Goal: Task Accomplishment & Management: Manage account settings

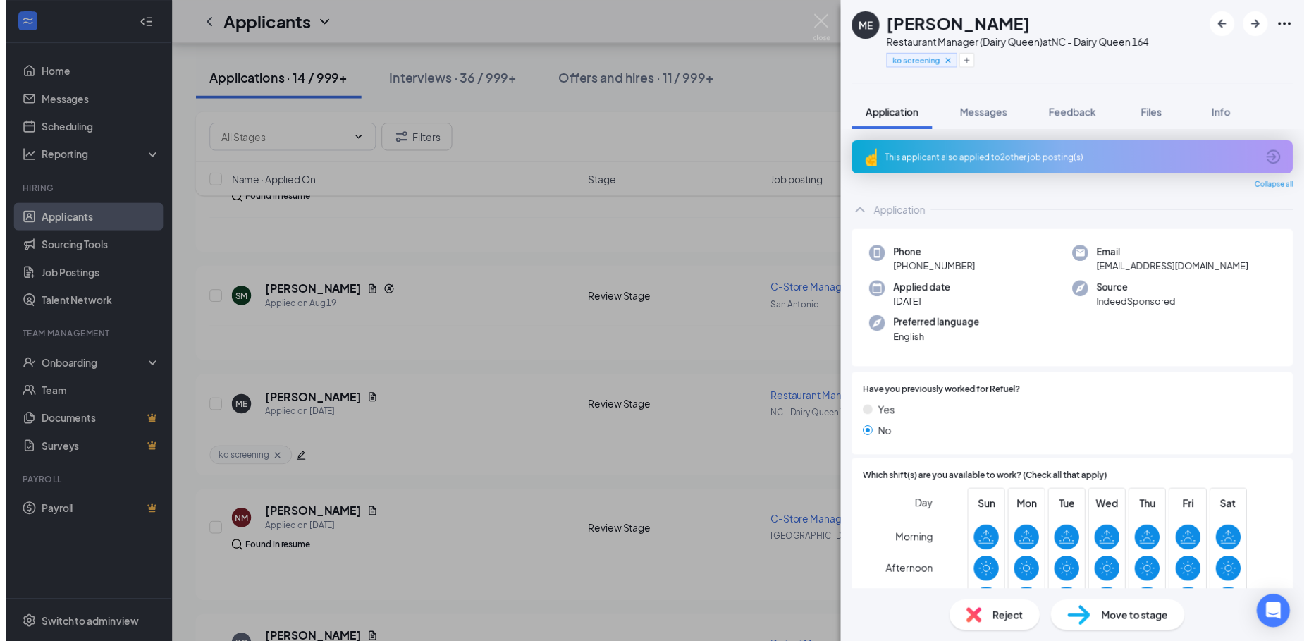
scroll to position [212, 0]
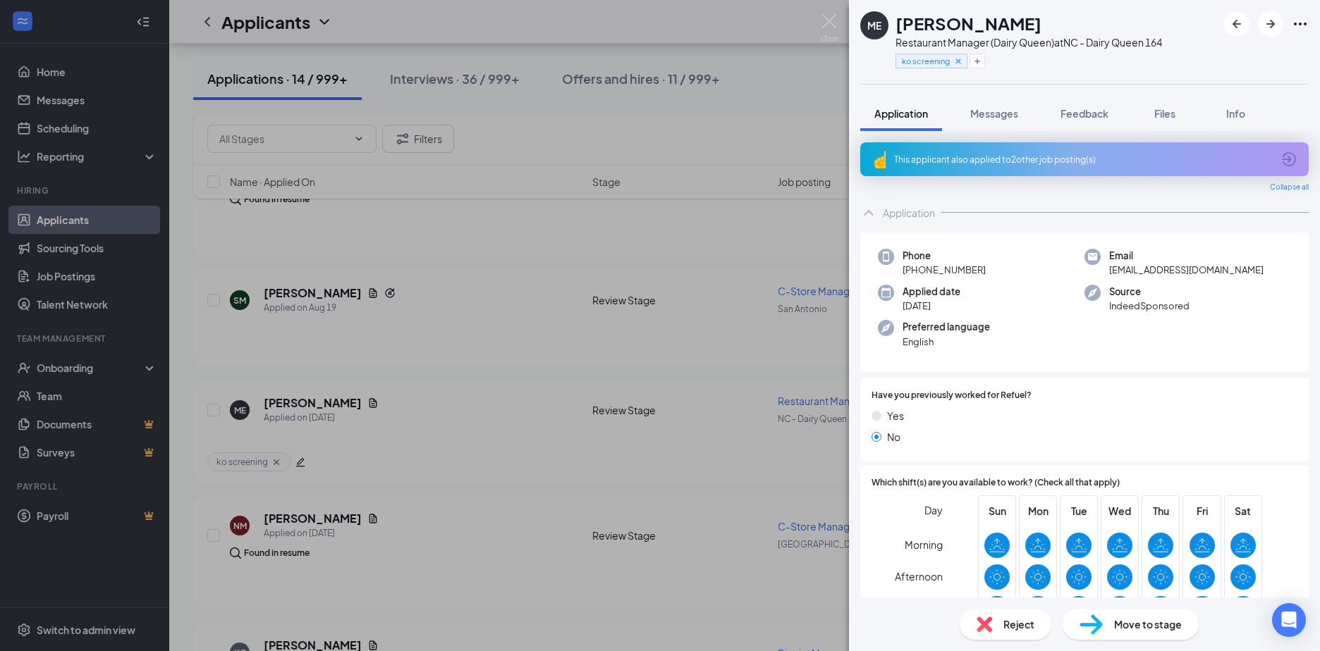
click at [578, 257] on div "ME [PERSON_NAME] Restaurant Manager (Dairy Queen) at [GEOGRAPHIC_DATA] - Dairy …" at bounding box center [660, 325] width 1320 height 651
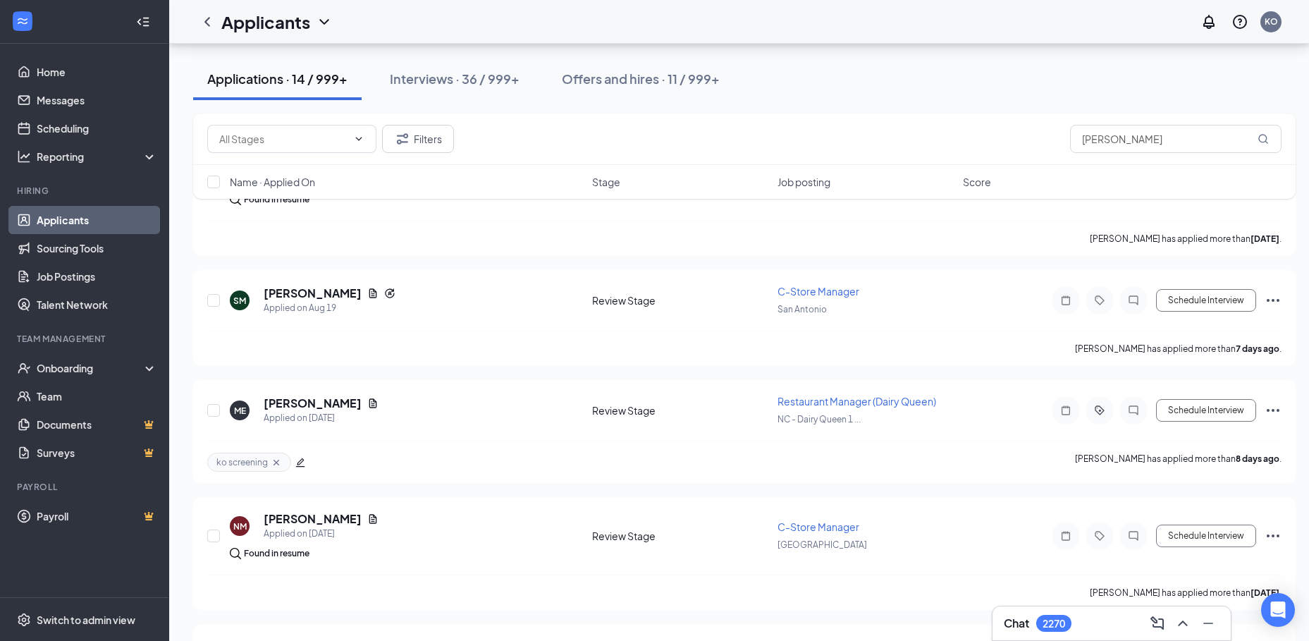
click at [68, 213] on link "Applicants" at bounding box center [97, 220] width 121 height 28
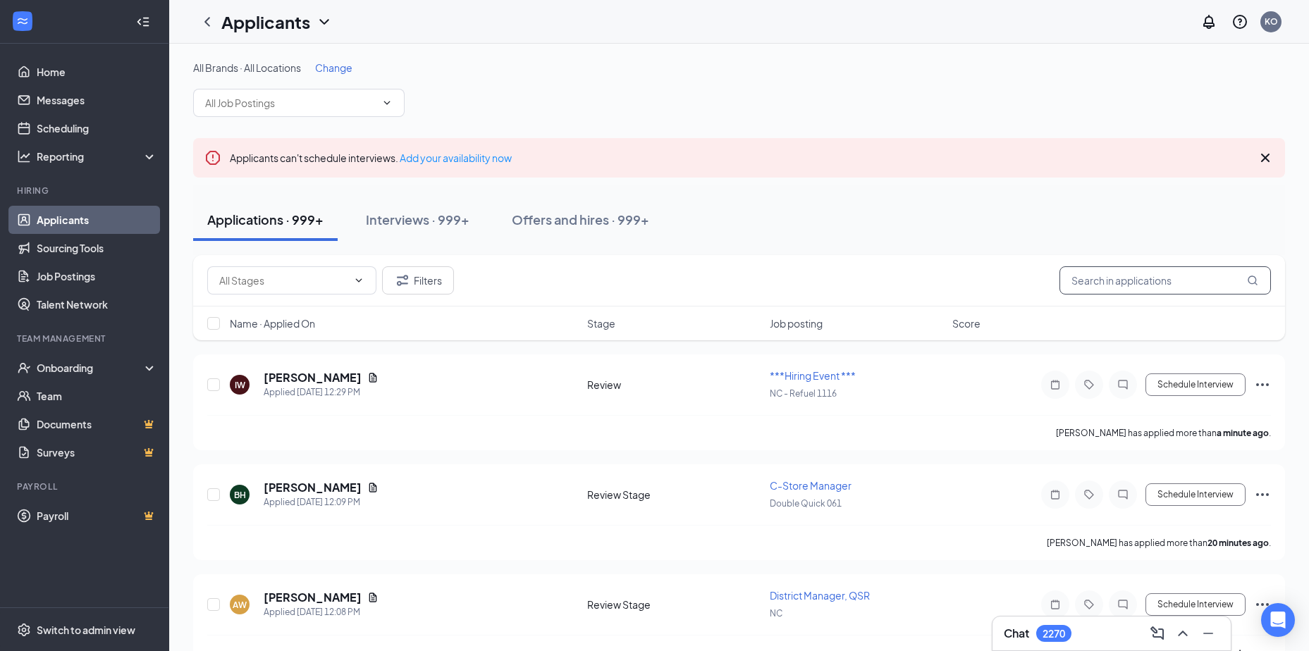
drag, startPoint x: 1120, startPoint y: 283, endPoint x: 1052, endPoint y: 262, distance: 70.9
click at [1058, 275] on div "Filters [PERSON_NAME]" at bounding box center [739, 281] width 1064 height 28
type input "[PERSON_NAME]"
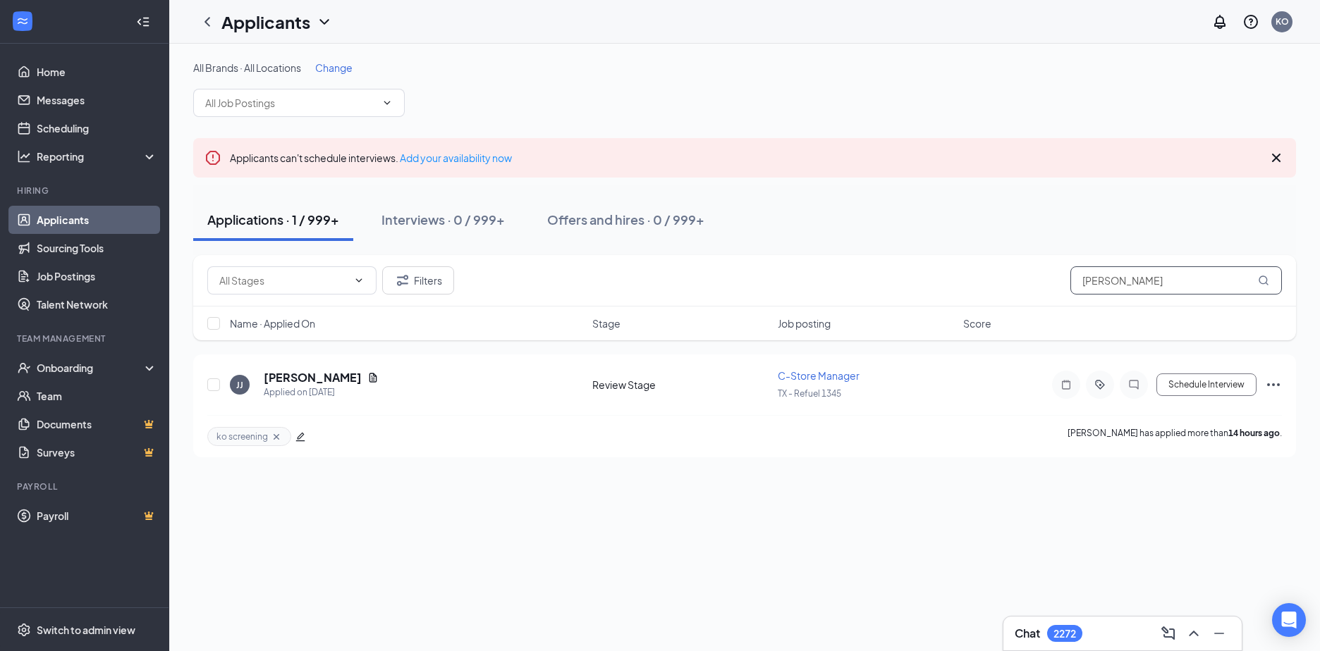
drag, startPoint x: 1157, startPoint y: 283, endPoint x: 987, endPoint y: 283, distance: 169.9
click at [987, 283] on div "Filters [PERSON_NAME]" at bounding box center [744, 281] width 1075 height 28
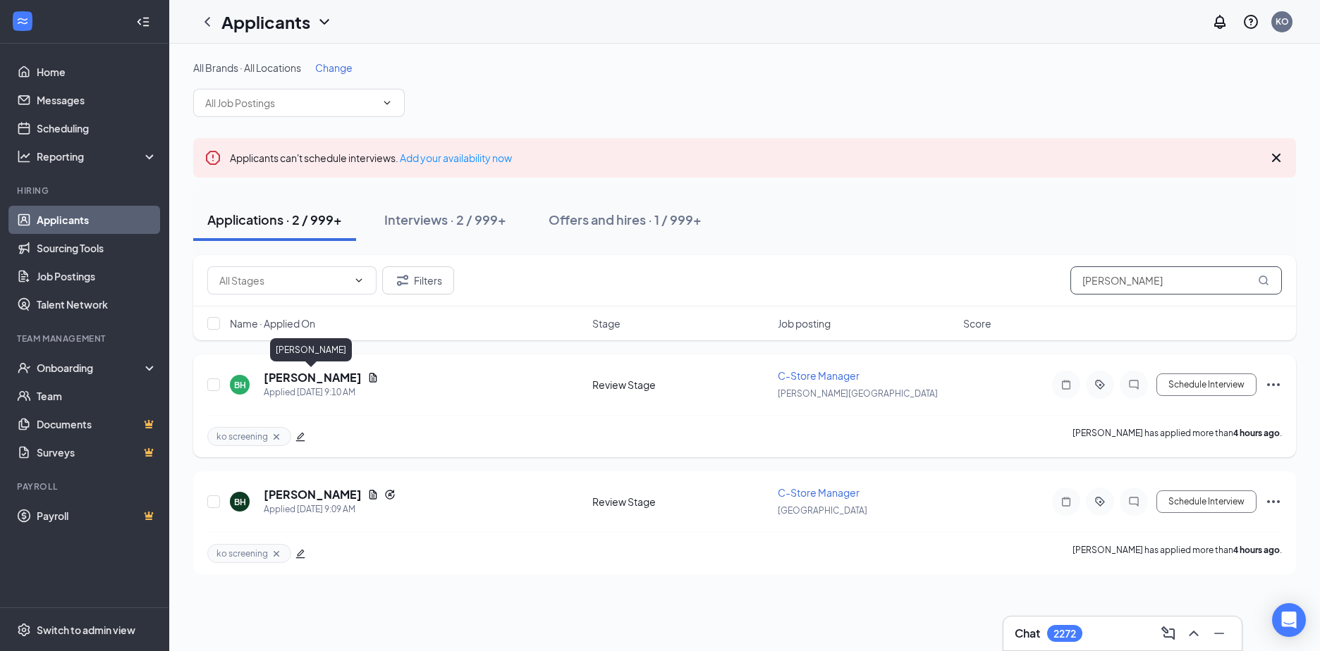
type input "[PERSON_NAME]"
click at [302, 378] on h5 "[PERSON_NAME]" at bounding box center [313, 378] width 98 height 16
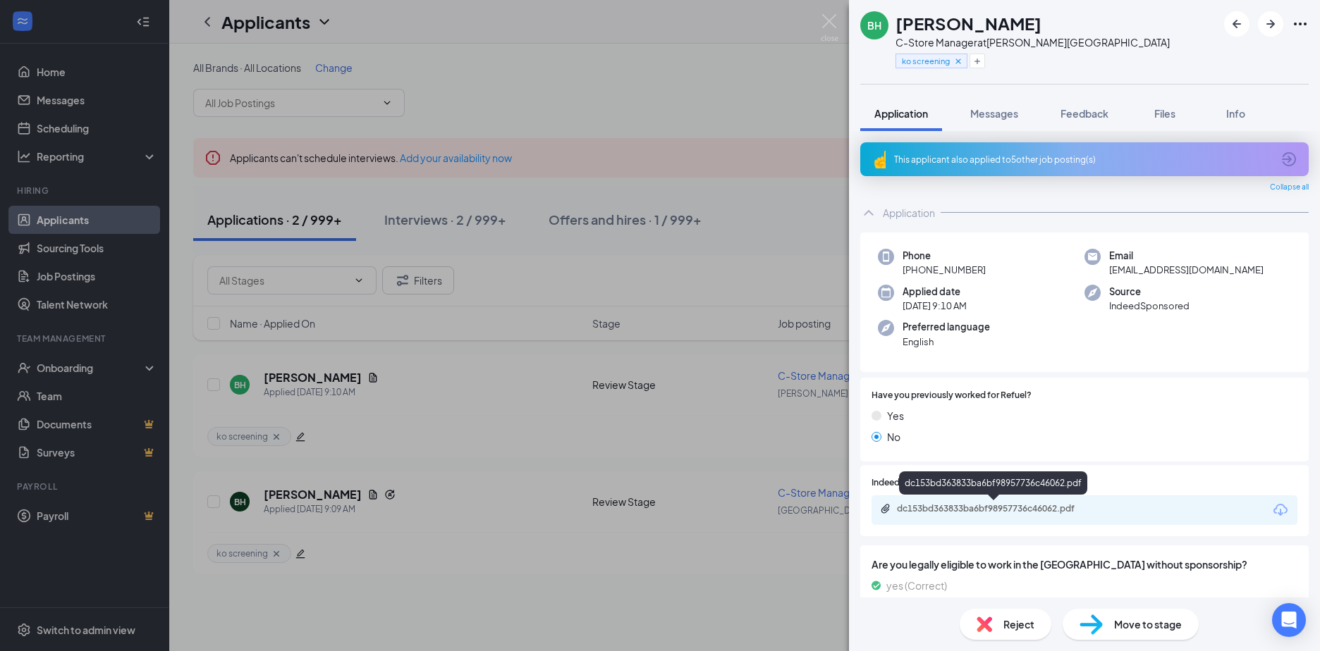
click at [947, 506] on div "dc153bd363833ba6bf98957736c46062.pdf" at bounding box center [995, 508] width 197 height 11
click at [723, 110] on div "BH [PERSON_NAME] C-Store Manager at [PERSON_NAME][GEOGRAPHIC_DATA] ko screening…" at bounding box center [660, 325] width 1320 height 651
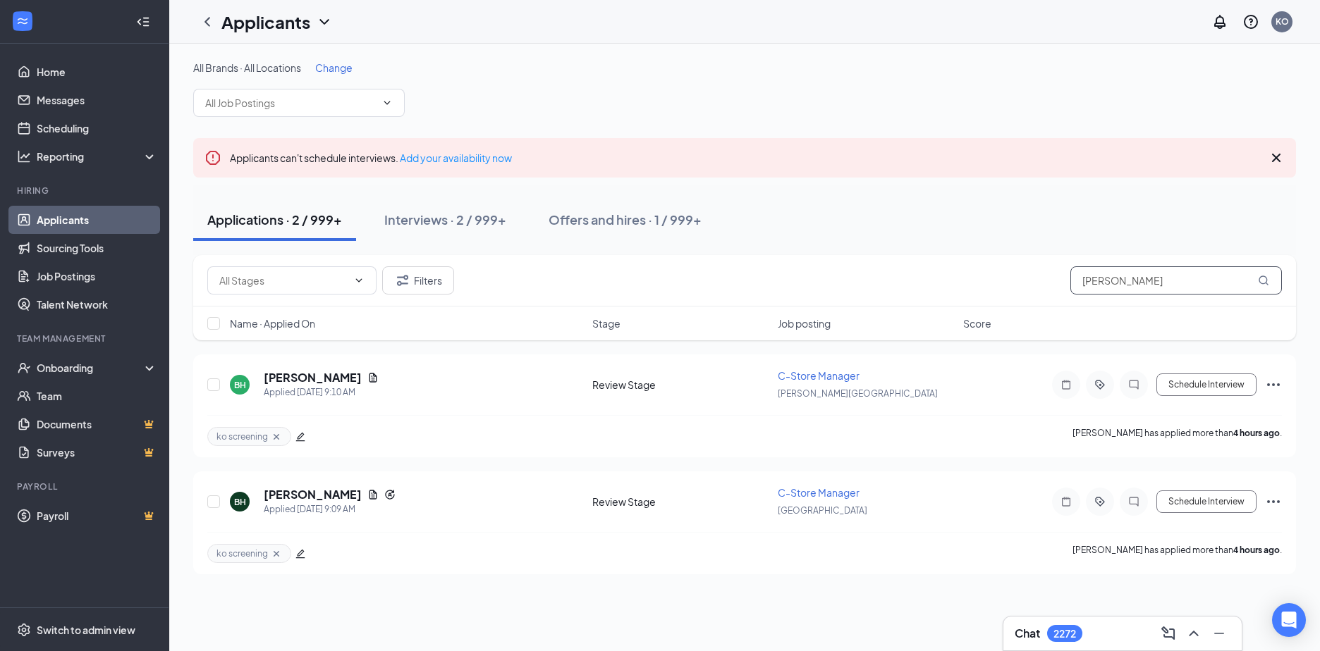
drag, startPoint x: 1135, startPoint y: 286, endPoint x: 988, endPoint y: 281, distance: 147.4
click at [987, 283] on div "Filters [PERSON_NAME]" at bounding box center [744, 281] width 1075 height 28
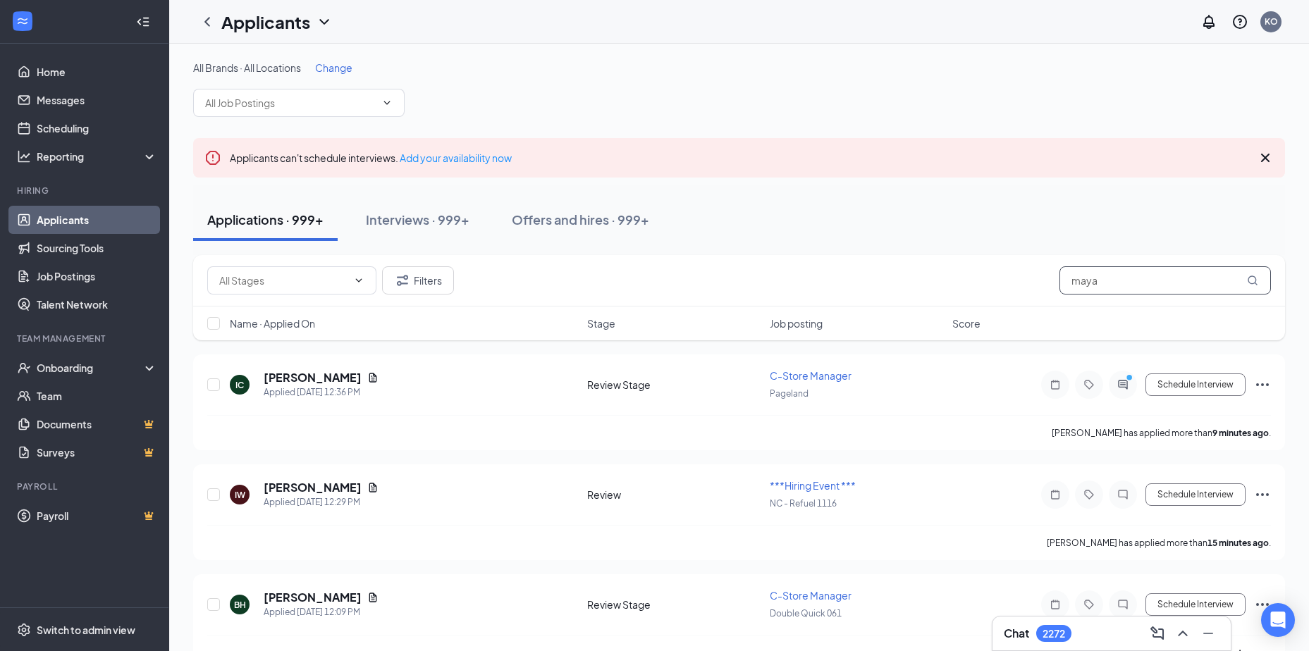
type input "maya"
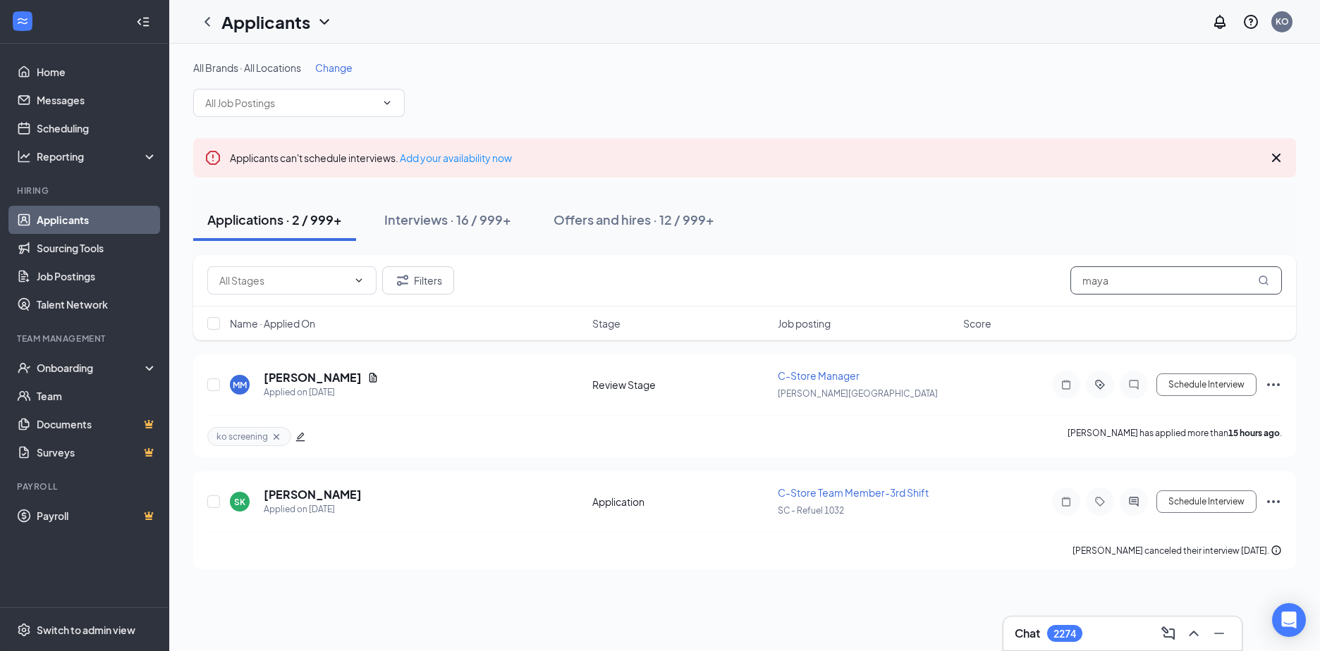
click at [1131, 286] on input "maya" at bounding box center [1176, 281] width 212 height 28
drag, startPoint x: 1129, startPoint y: 283, endPoint x: 969, endPoint y: 289, distance: 160.2
click at [969, 289] on div "Filters maya" at bounding box center [744, 281] width 1075 height 28
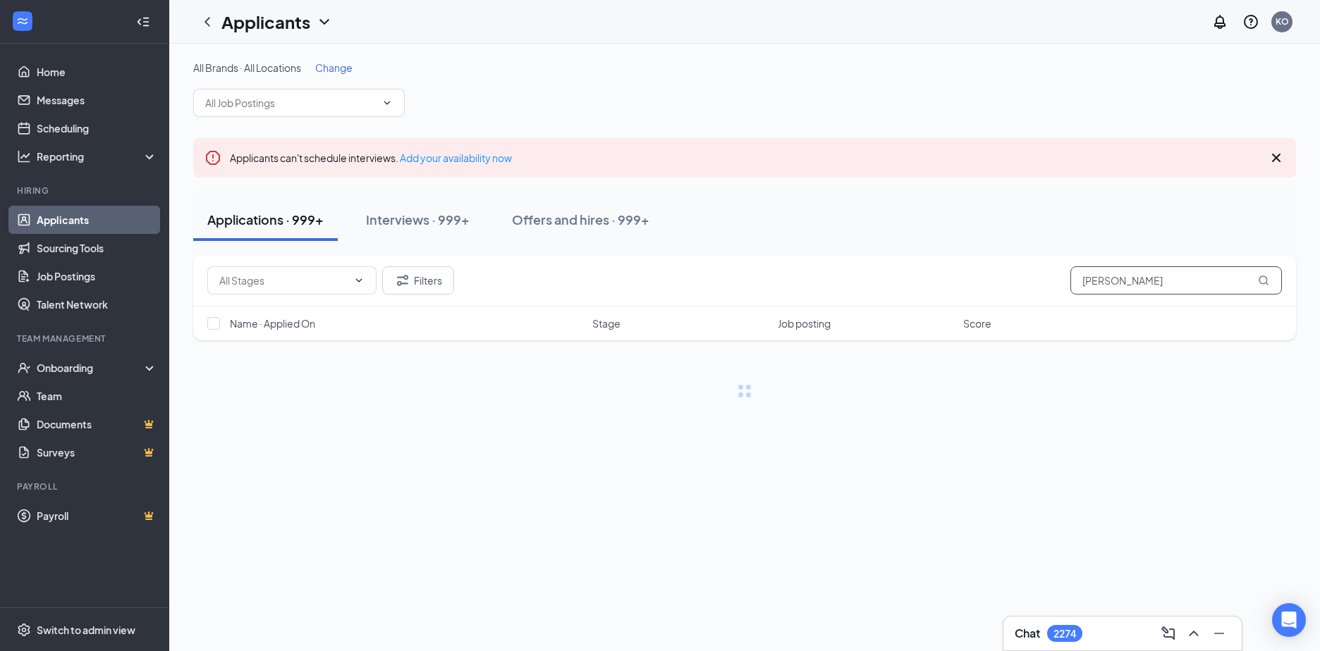
type input "[PERSON_NAME]"
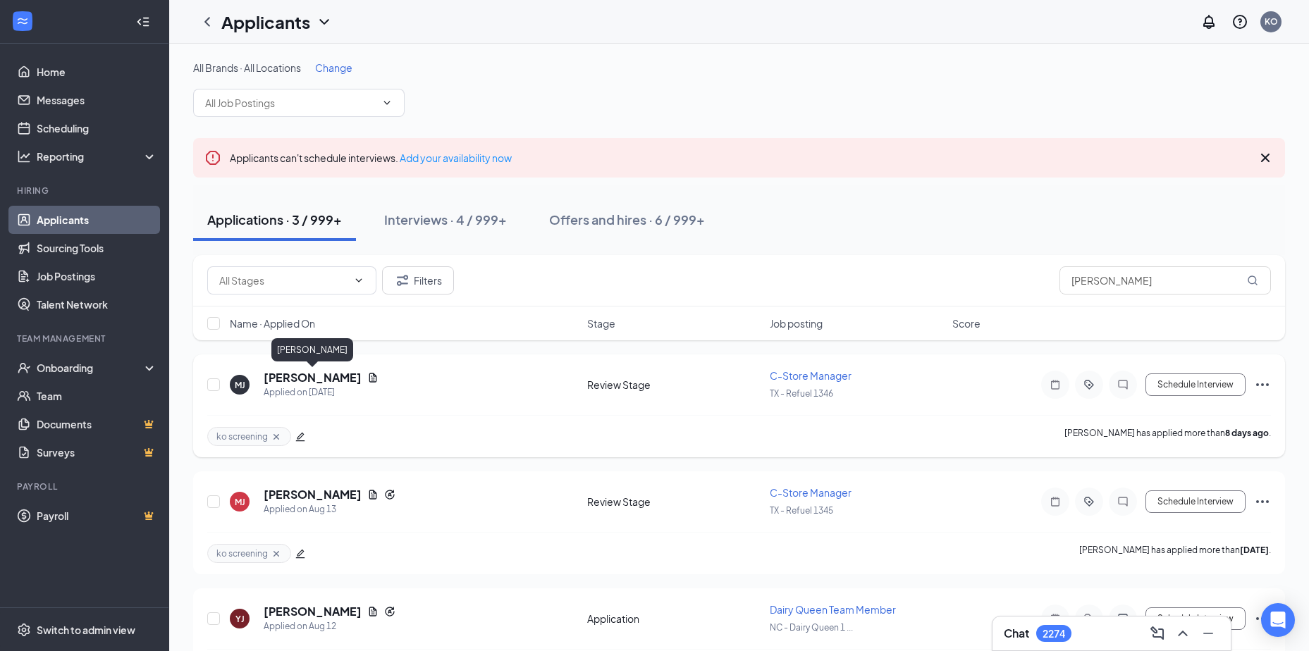
click at [302, 375] on h5 "[PERSON_NAME]" at bounding box center [313, 378] width 98 height 16
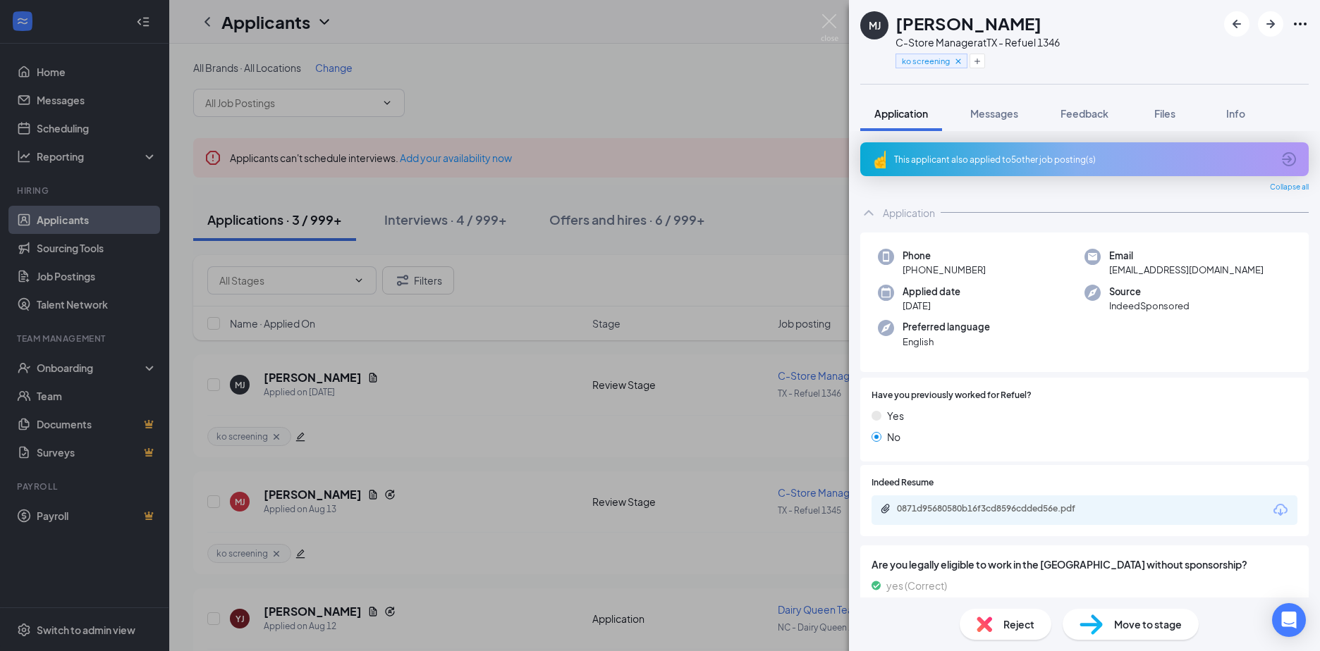
click at [937, 501] on div "0871d95680580b16f3cd8596cdded56e.pdf" at bounding box center [1084, 511] width 426 height 30
click at [955, 507] on div "0871d95680580b16f3cd8596cdded56e.pdf" at bounding box center [995, 508] width 197 height 11
drag, startPoint x: 708, startPoint y: 113, endPoint x: 813, endPoint y: 79, distance: 110.4
click at [708, 113] on div "[PERSON_NAME] C-Store Manager at [GEOGRAPHIC_DATA] - Refuel 1346 ko screening A…" at bounding box center [660, 325] width 1320 height 651
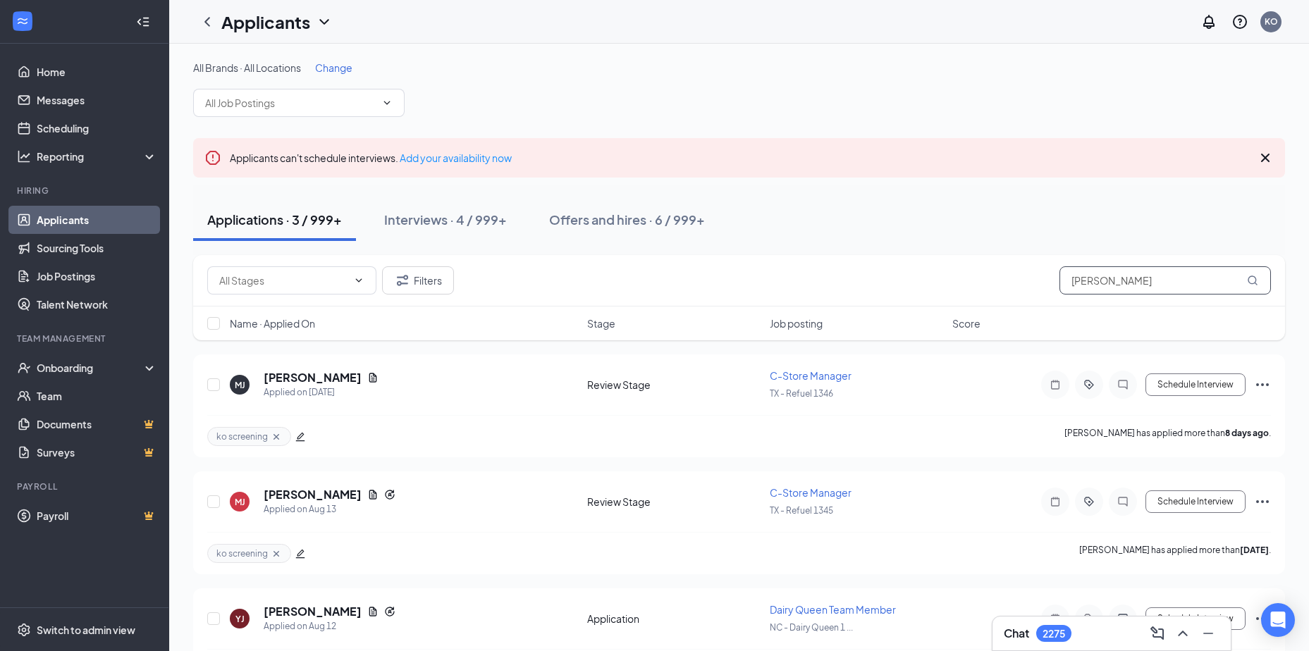
drag, startPoint x: 1118, startPoint y: 282, endPoint x: 1039, endPoint y: 267, distance: 79.8
click at [1039, 267] on div "Filters [PERSON_NAME]" at bounding box center [739, 281] width 1064 height 28
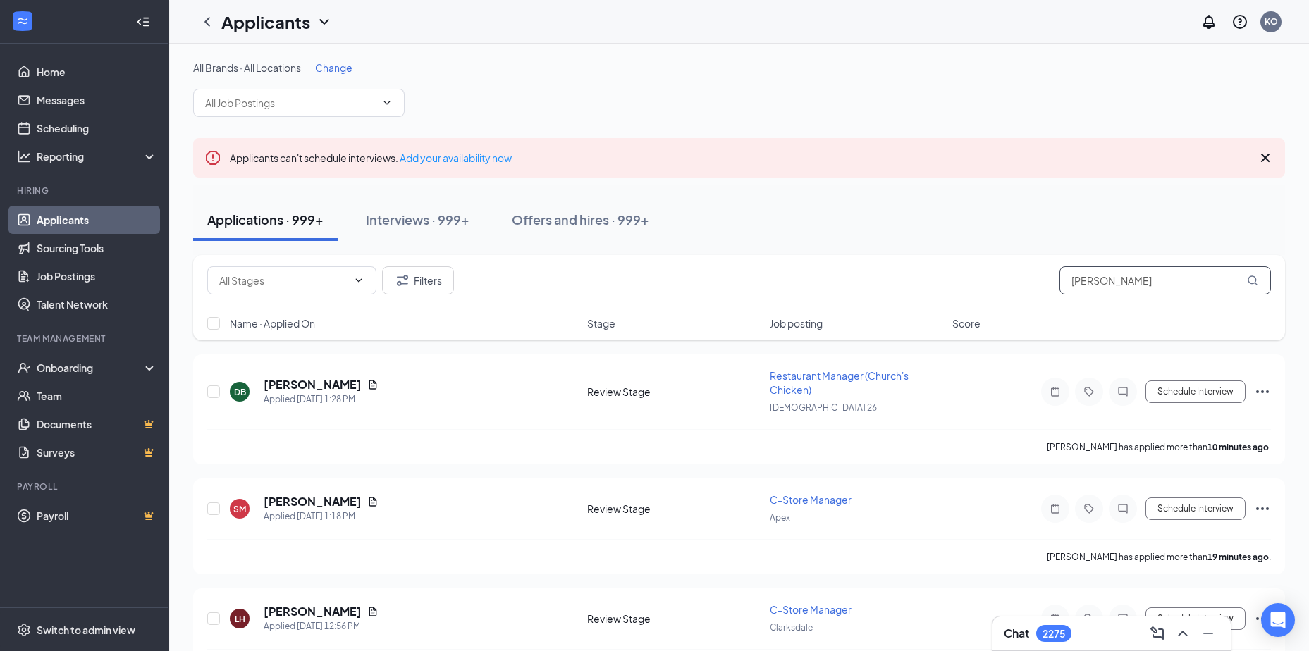
type input "[PERSON_NAME]"
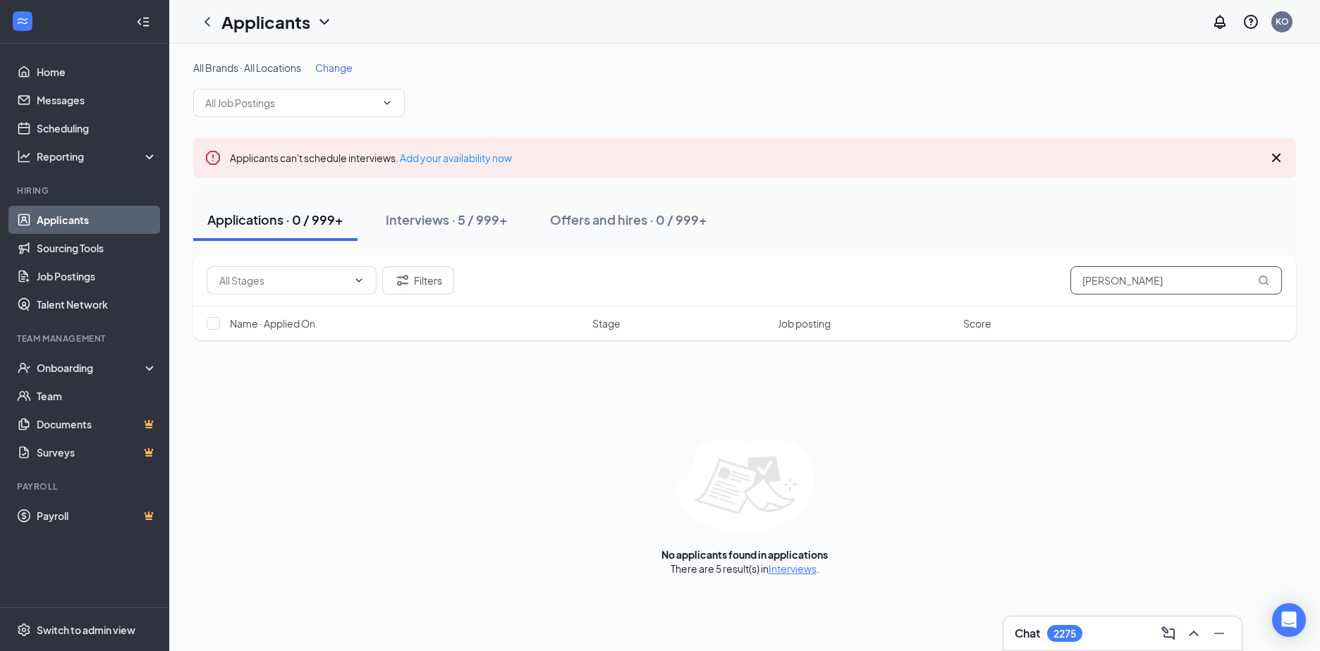
drag, startPoint x: 1122, startPoint y: 280, endPoint x: 1019, endPoint y: 270, distance: 104.1
click at [1019, 270] on div "Filters [PERSON_NAME]" at bounding box center [744, 281] width 1075 height 28
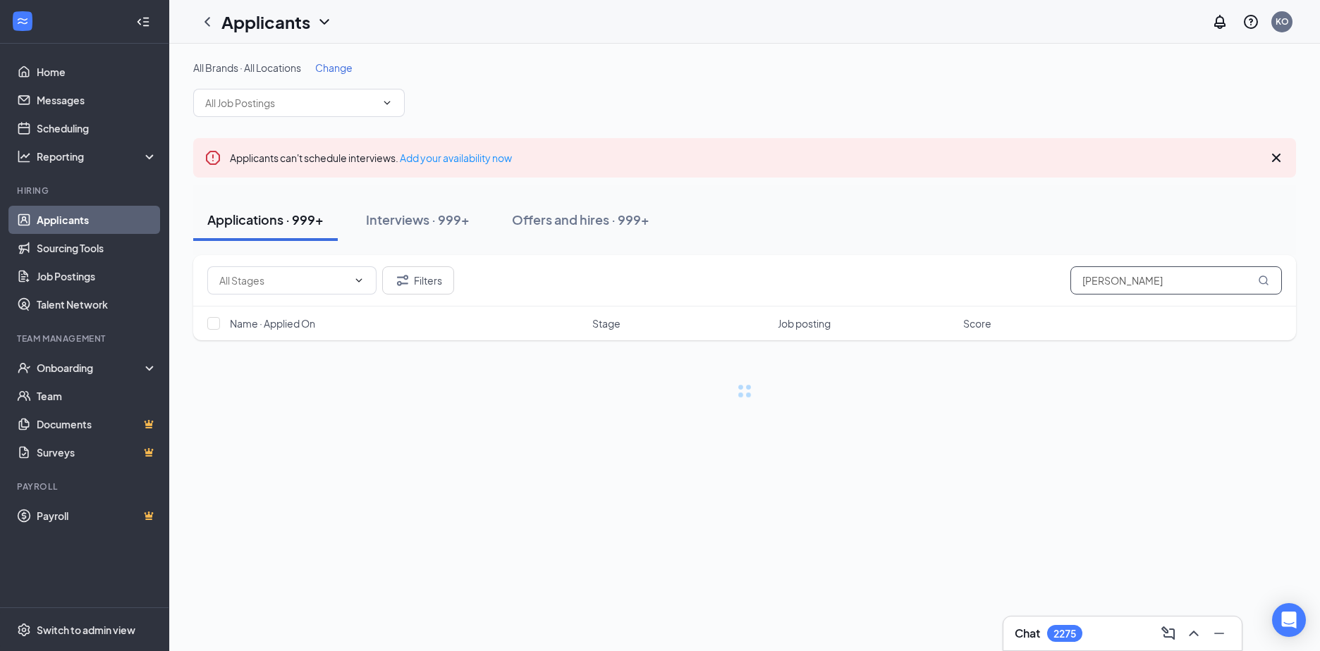
type input "[PERSON_NAME]"
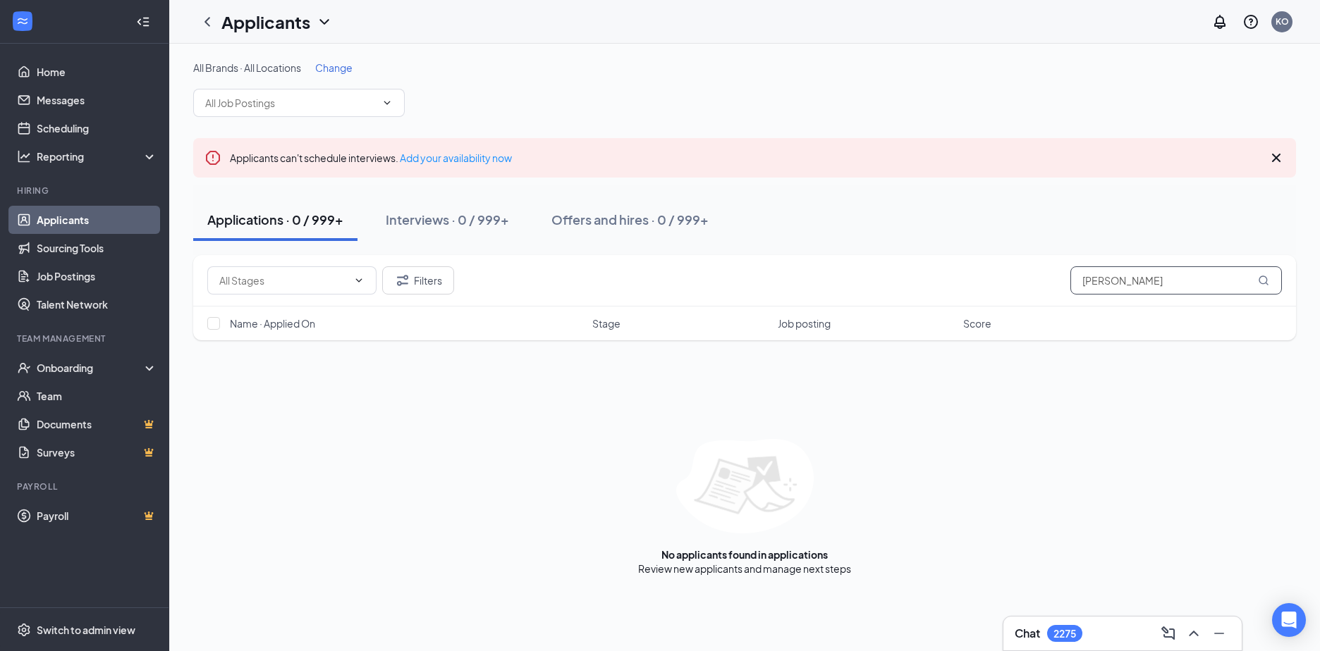
drag, startPoint x: 1163, startPoint y: 279, endPoint x: 955, endPoint y: 286, distance: 208.8
click at [955, 286] on div "Filters [PERSON_NAME]" at bounding box center [744, 281] width 1075 height 28
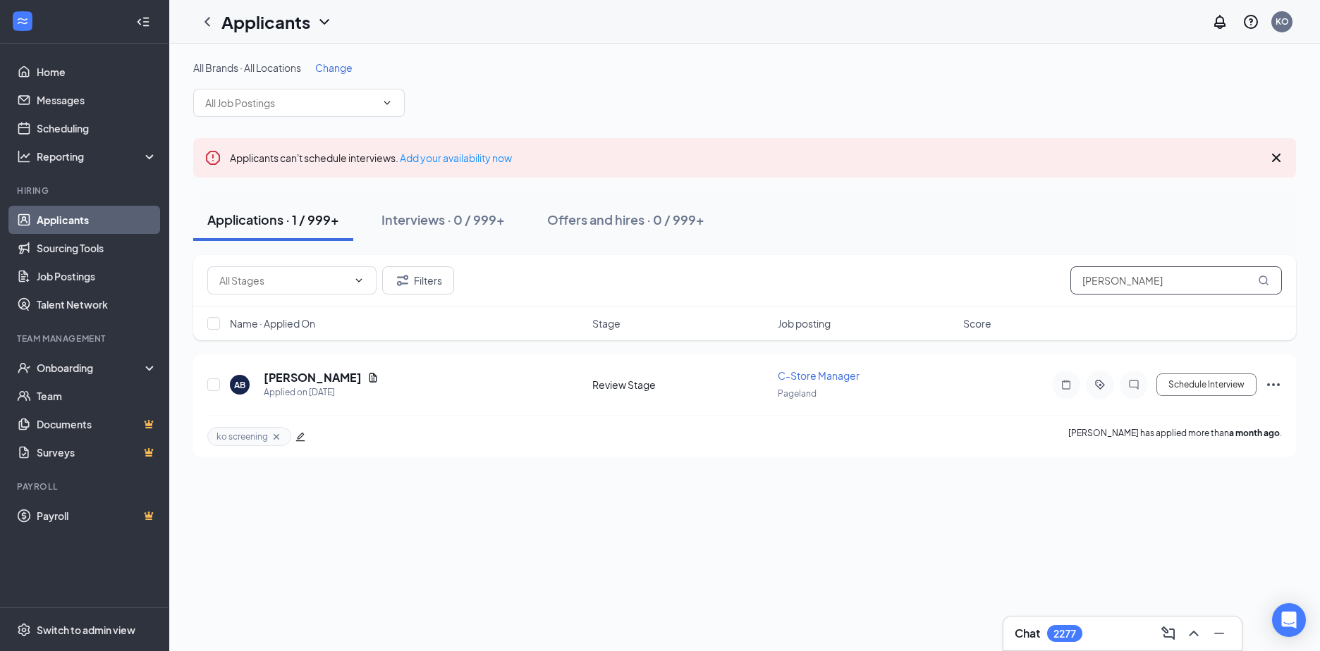
type input "[PERSON_NAME]"
drag, startPoint x: 1161, startPoint y: 288, endPoint x: 1018, endPoint y: 284, distance: 143.2
click at [1018, 284] on div "Filters [PERSON_NAME]" at bounding box center [744, 281] width 1075 height 28
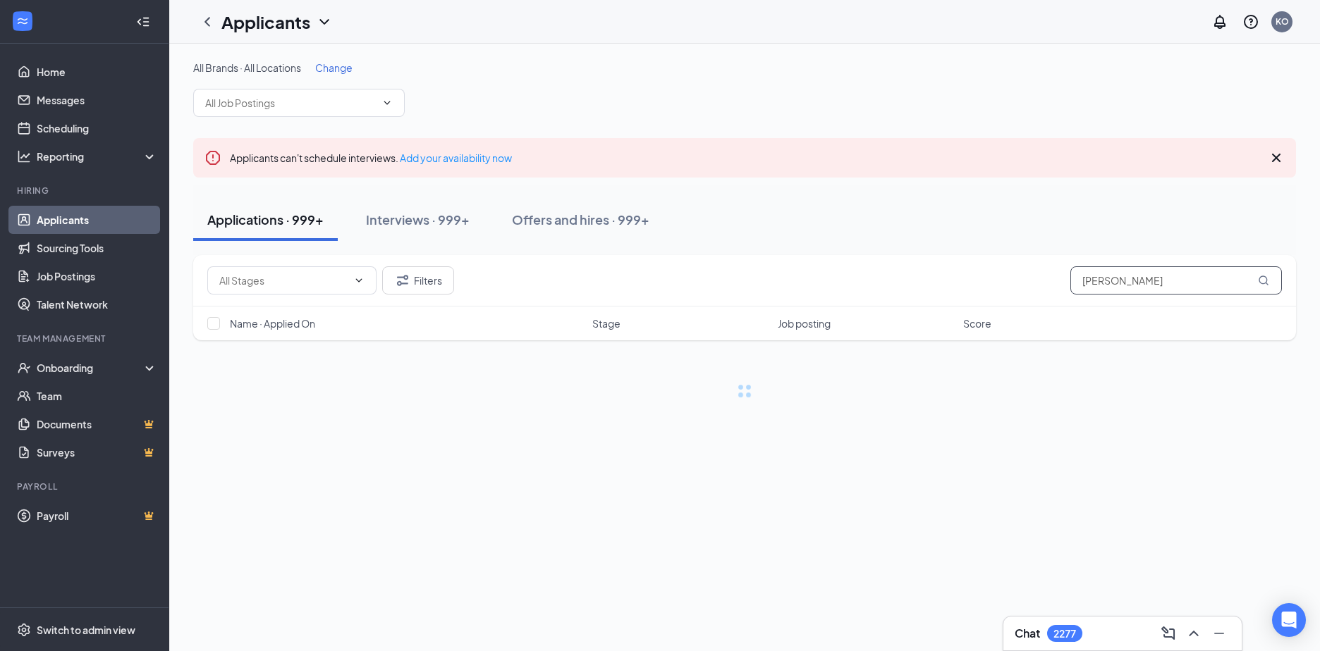
type input "[PERSON_NAME]"
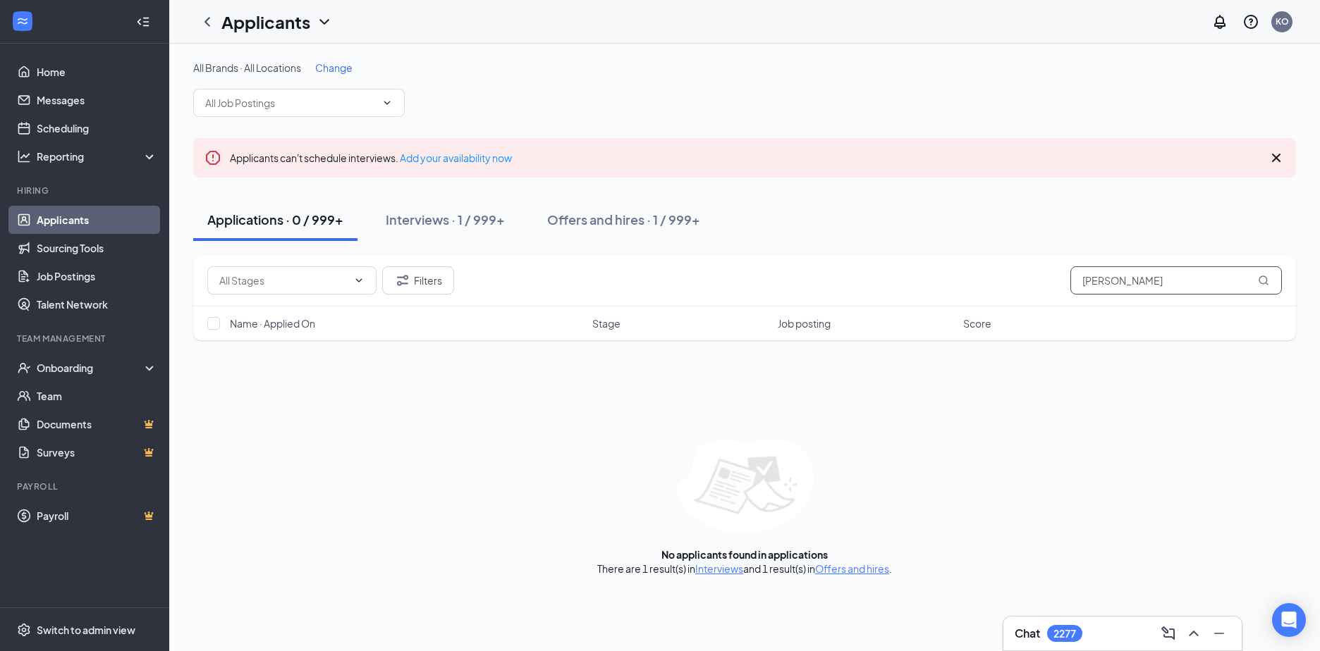
drag, startPoint x: 1117, startPoint y: 279, endPoint x: 1045, endPoint y: 276, distance: 72.0
click at [1045, 276] on div "Filters [PERSON_NAME]" at bounding box center [744, 281] width 1075 height 28
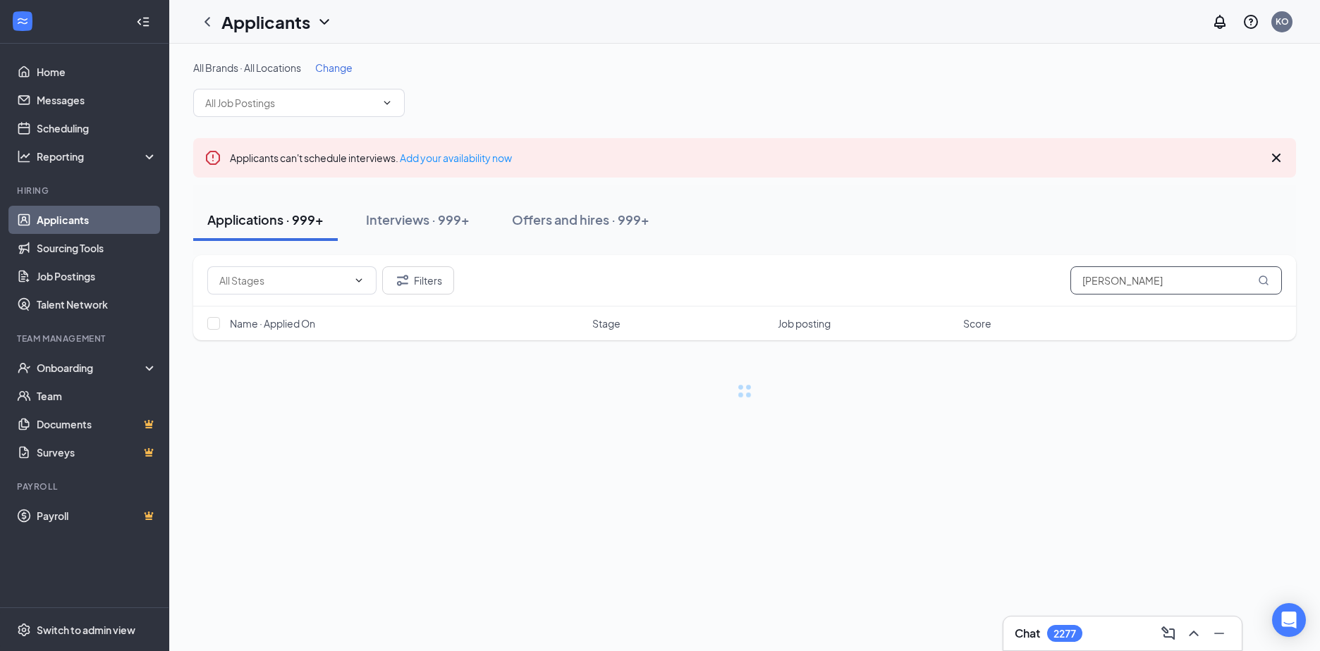
type input "[PERSON_NAME]"
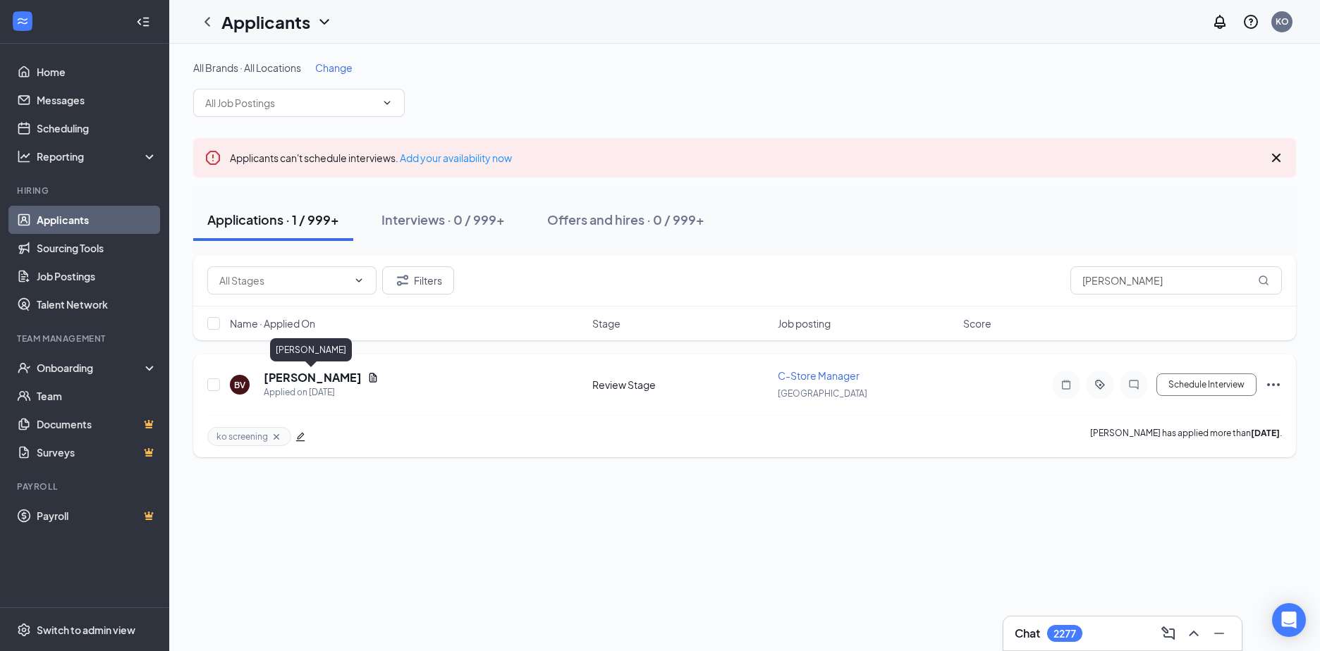
click at [281, 379] on h5 "[PERSON_NAME]" at bounding box center [313, 378] width 98 height 16
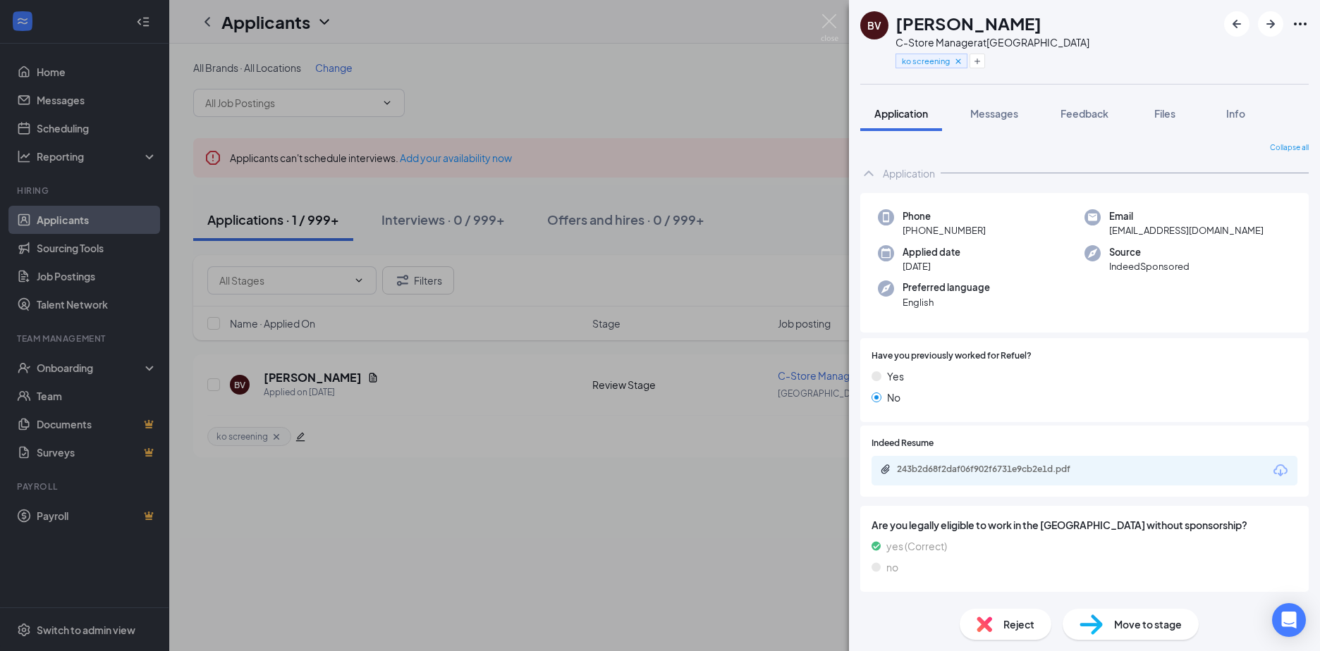
click at [1015, 627] on span "Reject" at bounding box center [1018, 625] width 31 height 16
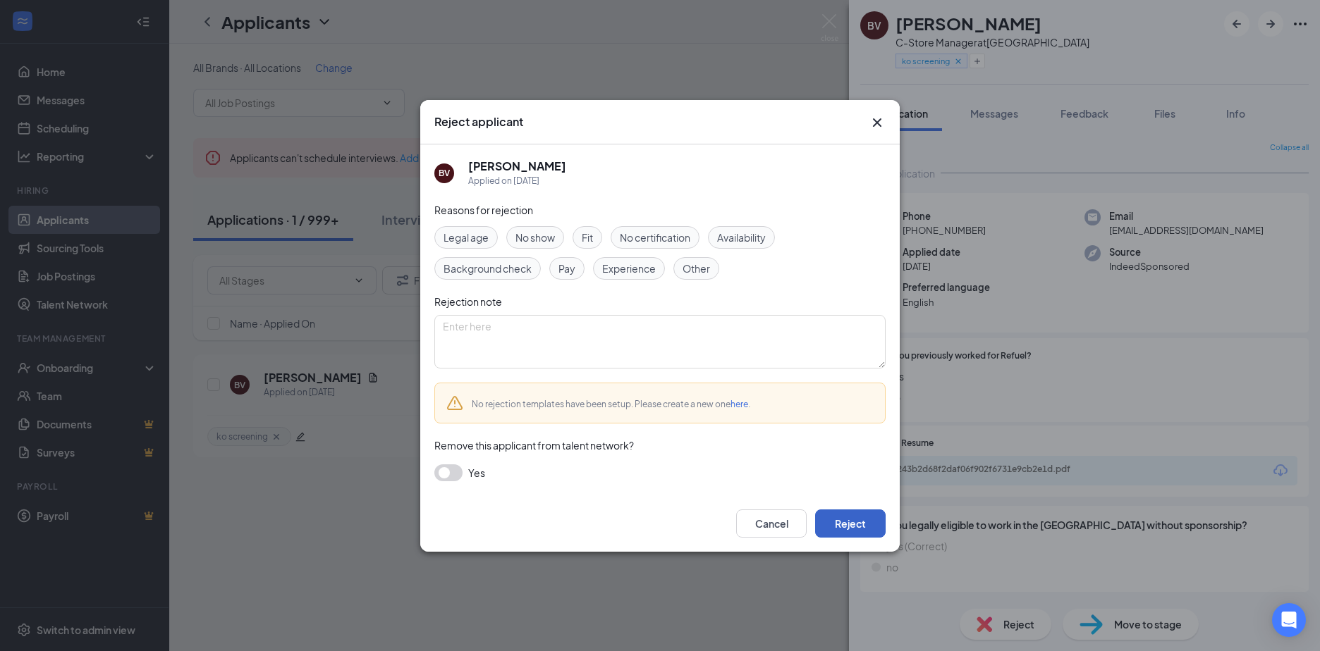
click at [840, 523] on button "Reject" at bounding box center [850, 524] width 71 height 28
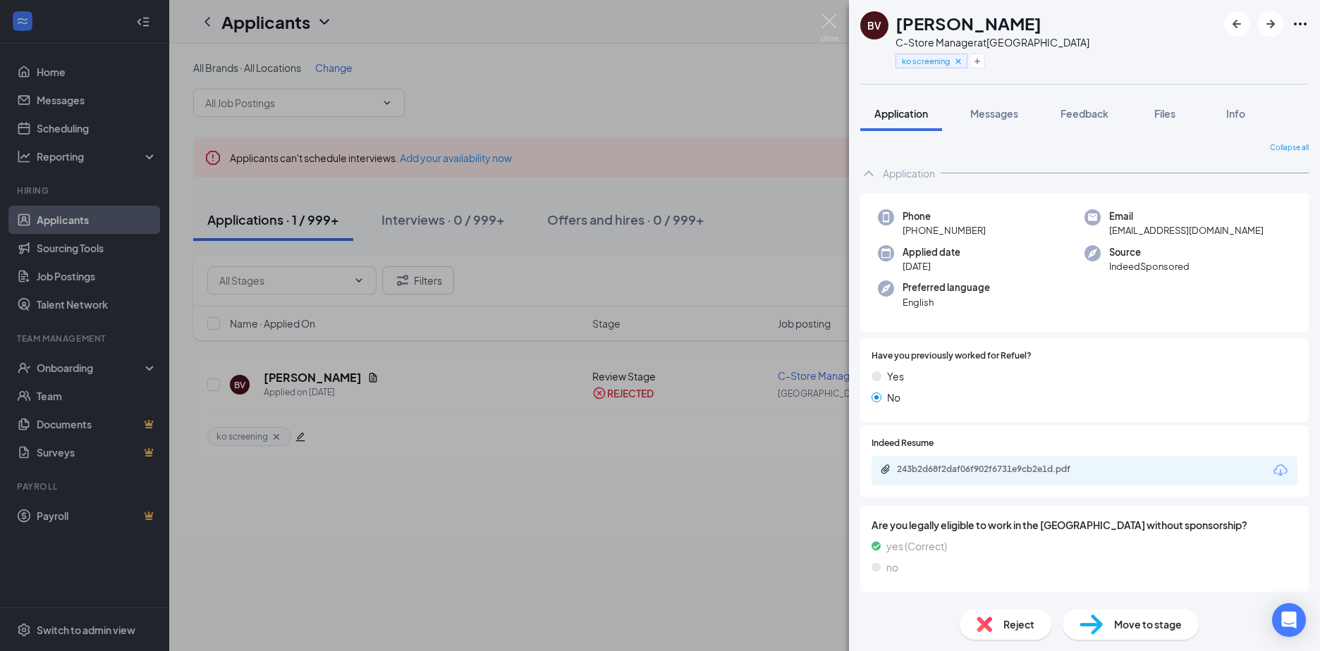
drag, startPoint x: 409, startPoint y: 102, endPoint x: 164, endPoint y: 1, distance: 265.3
click at [405, 98] on div "BV [PERSON_NAME] C-Store Manager at [GEOGRAPHIC_DATA] ko screening Application …" at bounding box center [660, 325] width 1320 height 651
